Goal: Find specific page/section: Find specific page/section

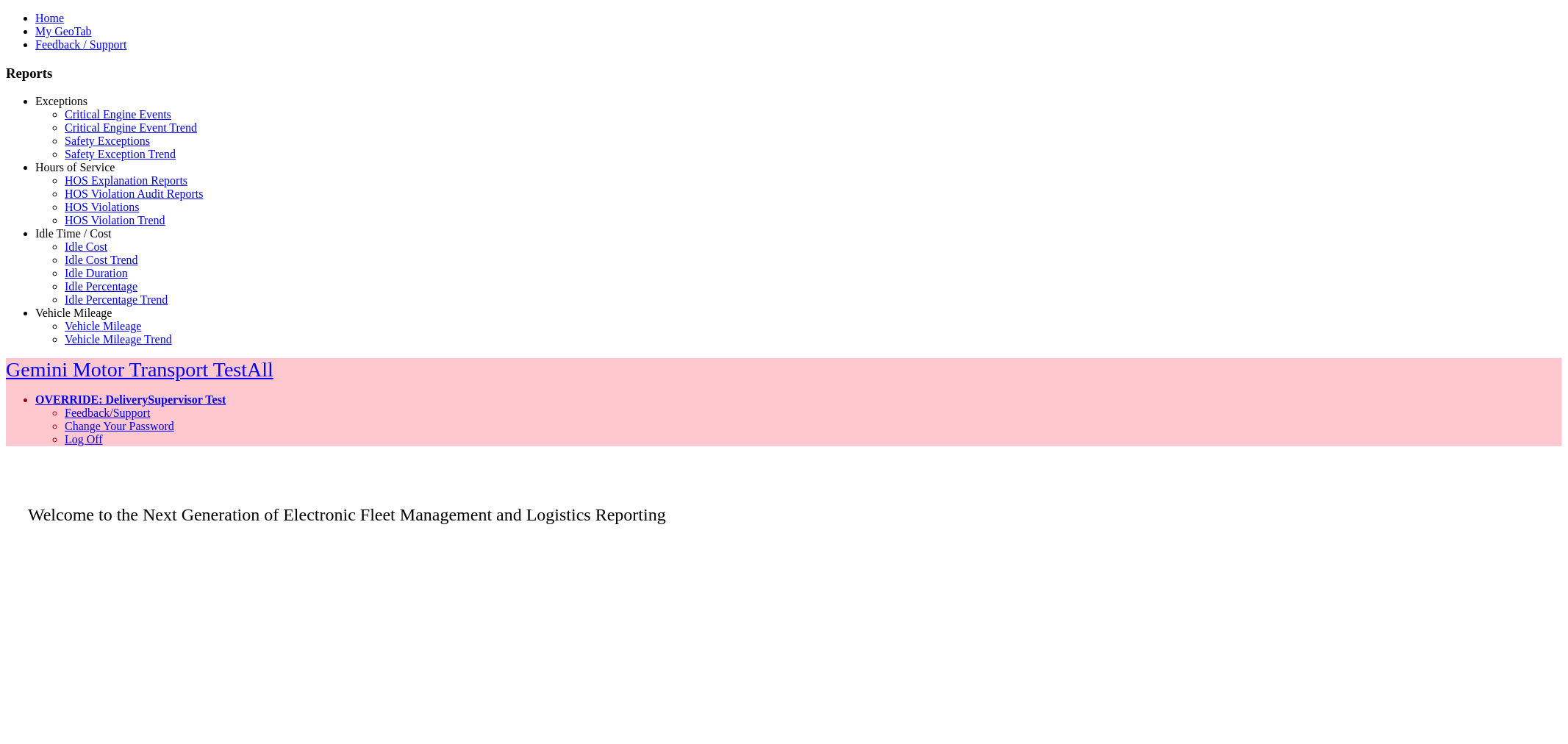
click at [53, 240] on link "Idle Time / Cost" at bounding box center [73, 233] width 76 height 13
click at [71, 306] on link "Idle Percentage Trend" at bounding box center [115, 300] width 103 height 13
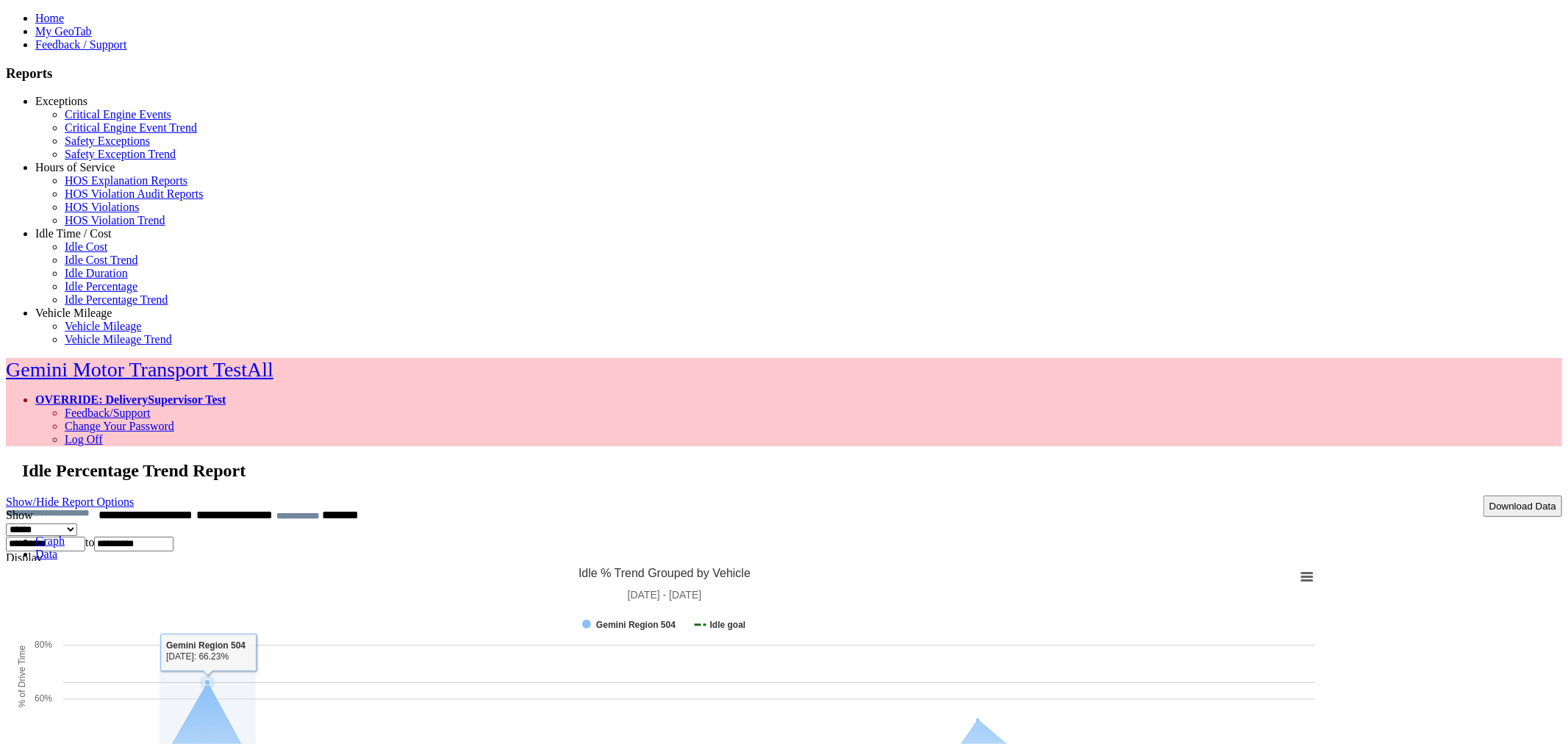
click at [57, 548] on link "Data" at bounding box center [46, 554] width 22 height 13
click at [65, 535] on link "Graph" at bounding box center [49, 541] width 29 height 13
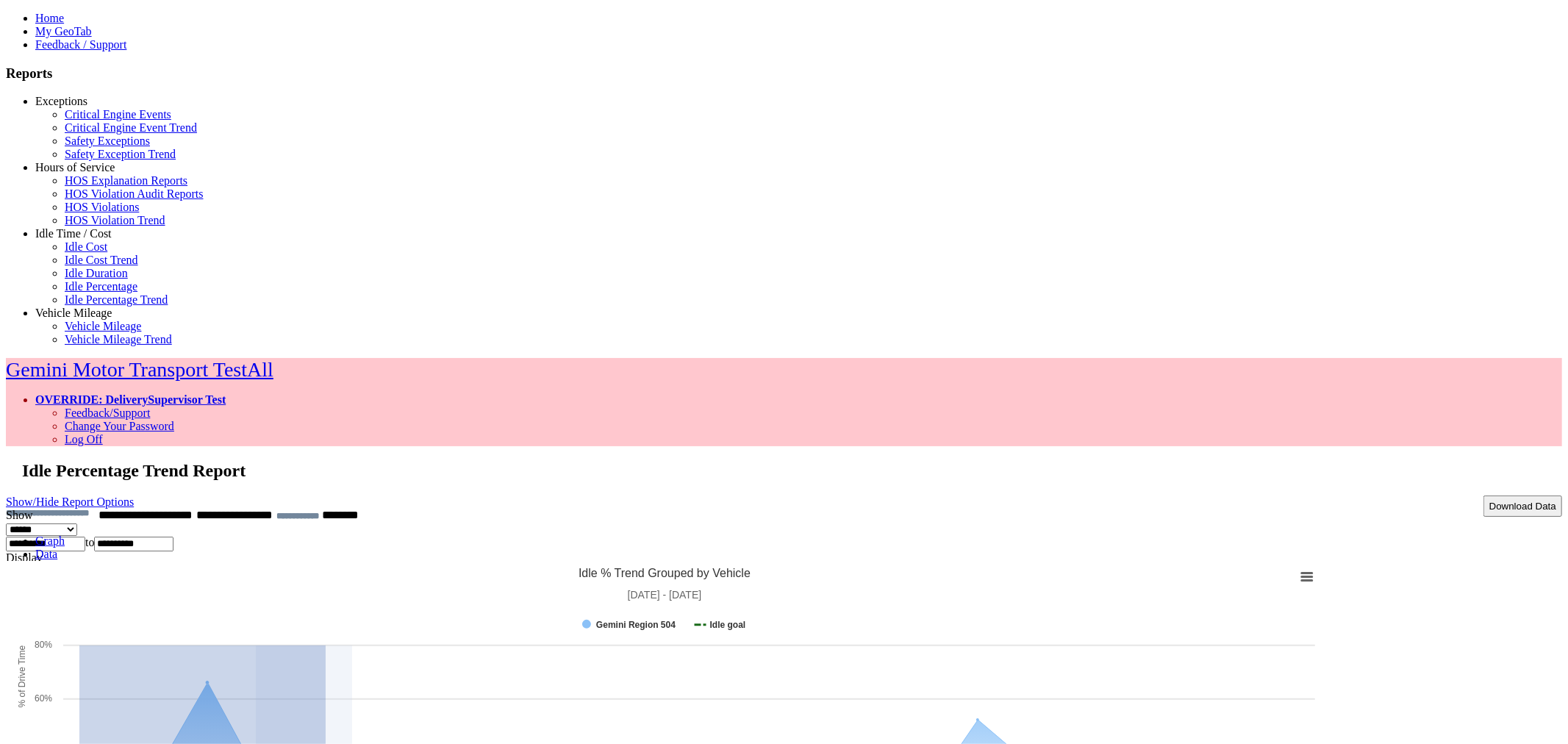
drag, startPoint x: 283, startPoint y: 465, endPoint x: 530, endPoint y: 495, distance: 248.8
click at [530, 561] on rect at bounding box center [663, 726] width 1316 height 331
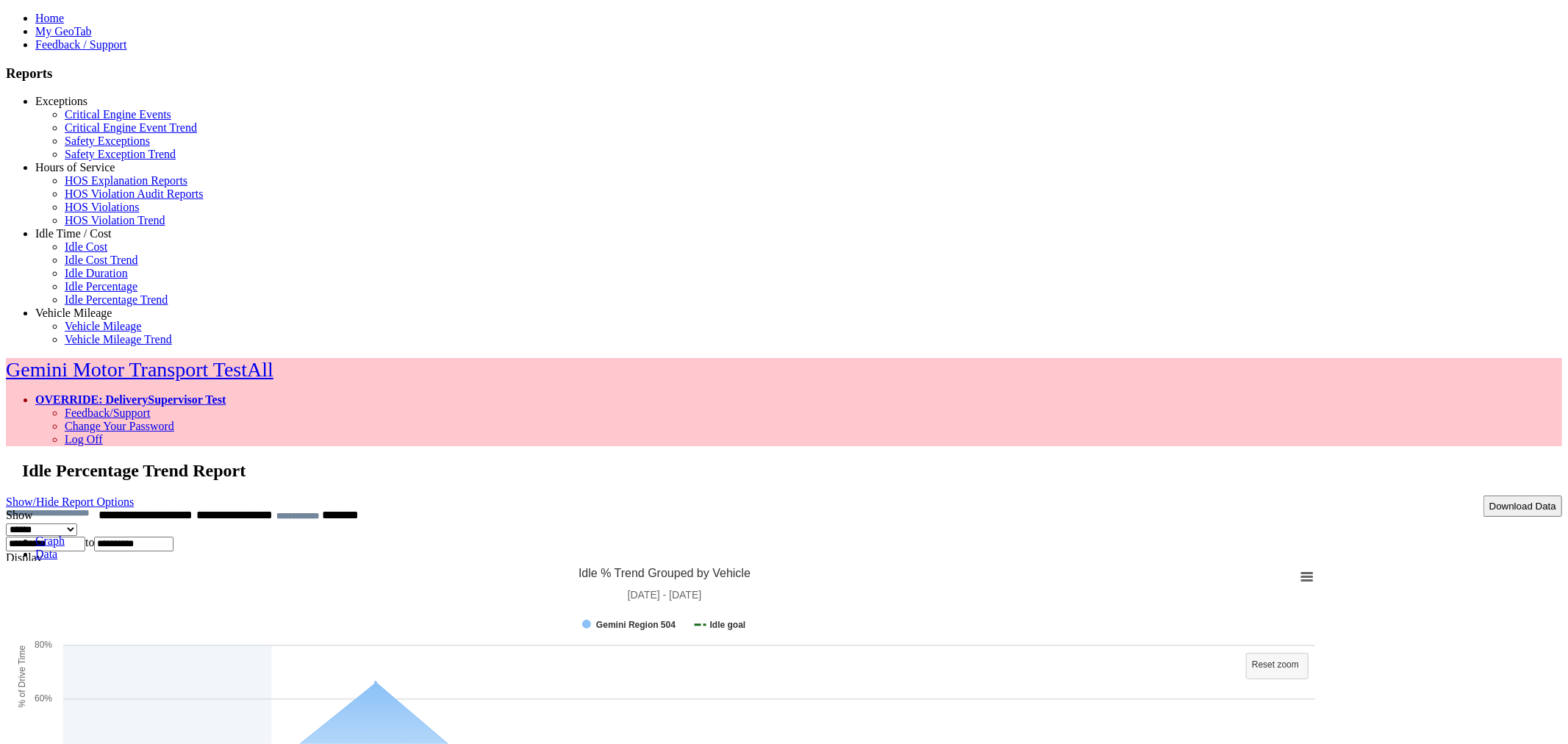
click at [225, 394] on link "OVERRIDE: DeliverySupervisor Test" at bounding box center [130, 400] width 190 height 13
click at [103, 433] on link "Log Off" at bounding box center [84, 440] width 38 height 13
